Goal: Task Accomplishment & Management: Manage account settings

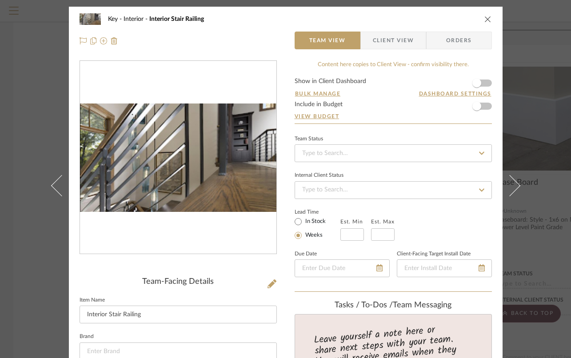
type textarea "Open Railing to be flat horizontal railing Powder Coated in Black Top Cap to be…"
click at [545, 206] on div "Key Interior Interior Stair Railing Team View Client View Orders Team-Facing De…" at bounding box center [285, 179] width 571 height 358
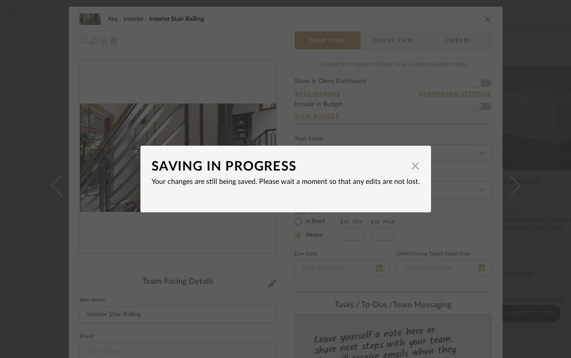
click at [26, 156] on div "SAVING IN PROGRESS × Your changes are still being saved. Please wait a moment s…" at bounding box center [285, 179] width 571 height 358
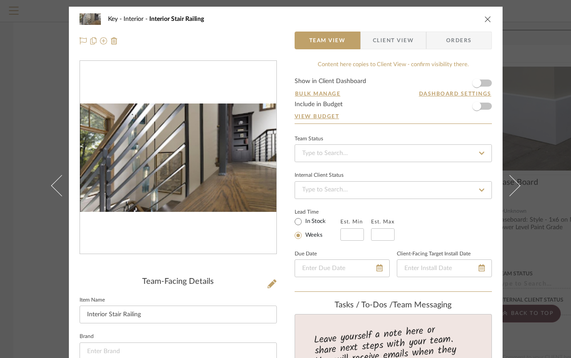
click at [26, 156] on div "Key Interior Interior Stair Railing Team View Client View Orders Team-Facing De…" at bounding box center [285, 179] width 571 height 358
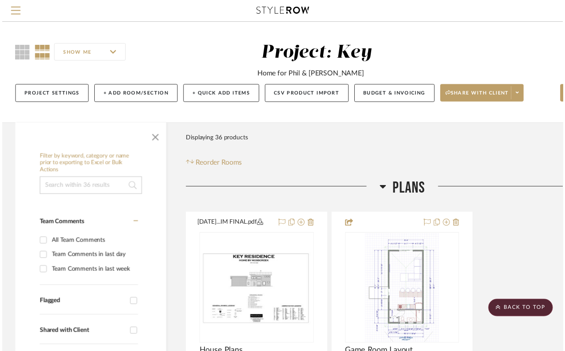
scroll to position [1995, 0]
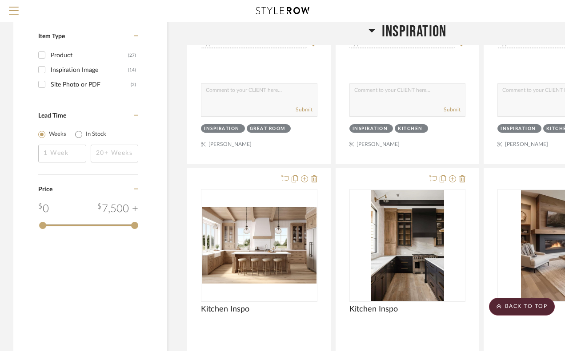
scroll to position [955, 0]
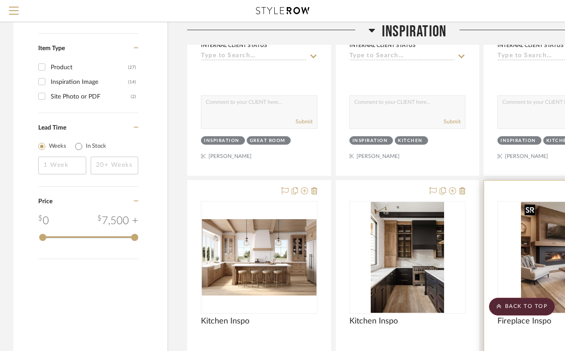
click at [557, 257] on img "0" at bounding box center [555, 257] width 69 height 111
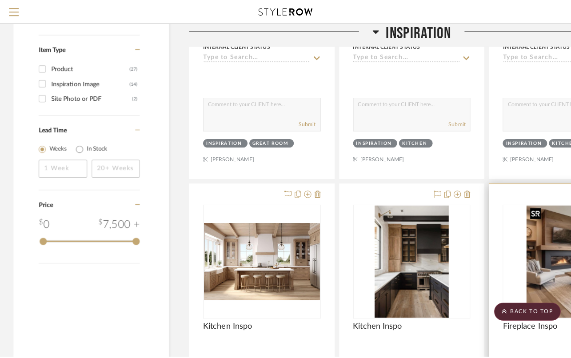
scroll to position [0, 0]
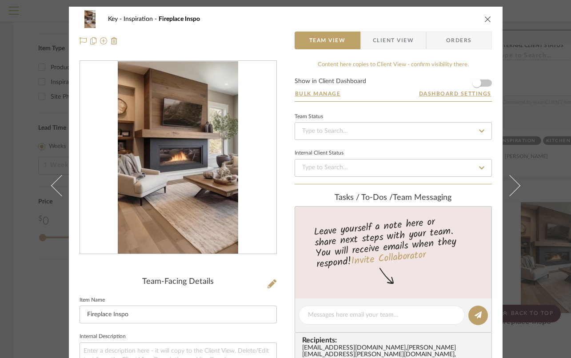
click at [484, 19] on icon "close" at bounding box center [487, 19] width 7 height 7
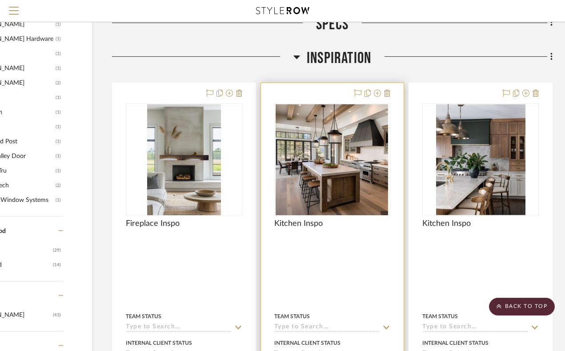
scroll to position [661, 75]
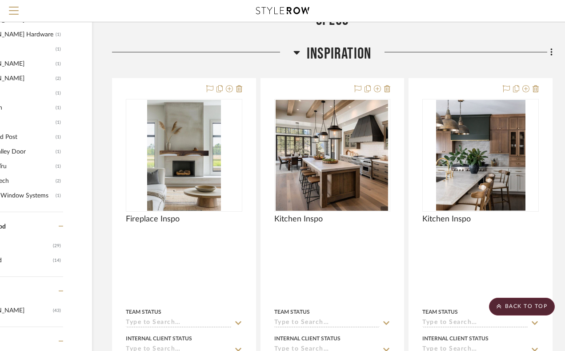
drag, startPoint x: 190, startPoint y: 150, endPoint x: 264, endPoint y: 0, distance: 167.1
